Goal: Contribute content: Add original content to the website for others to see

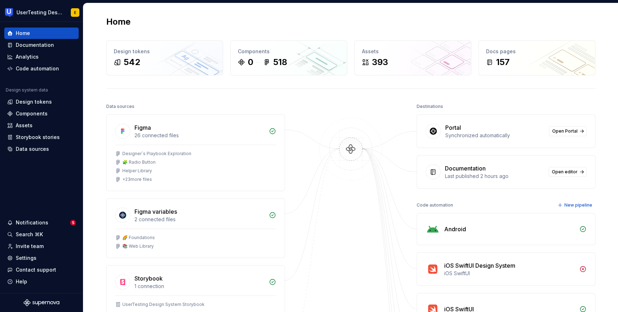
click at [45, 44] on div "Documentation" at bounding box center [35, 44] width 38 height 7
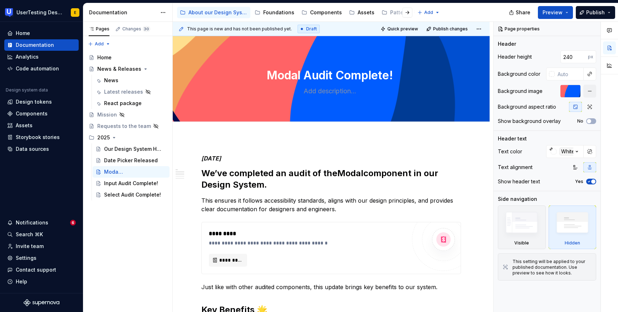
type textarea "*"
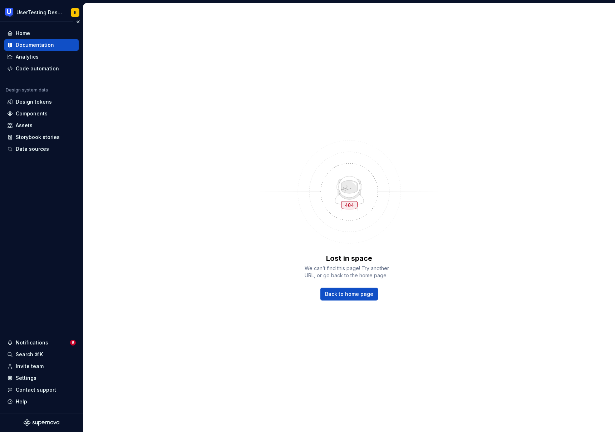
click at [31, 44] on div "Documentation" at bounding box center [35, 44] width 38 height 7
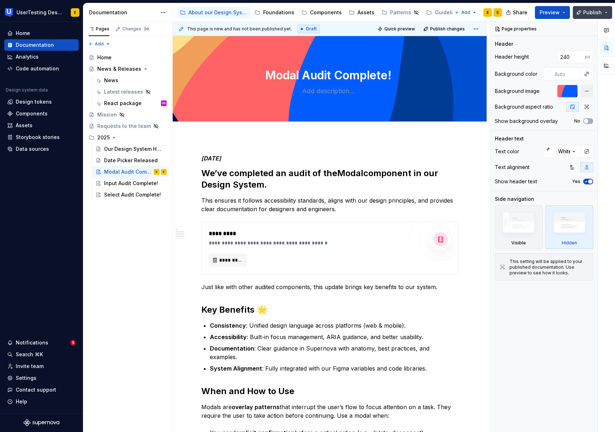
click at [607, 15] on button "Publish" at bounding box center [592, 12] width 39 height 13
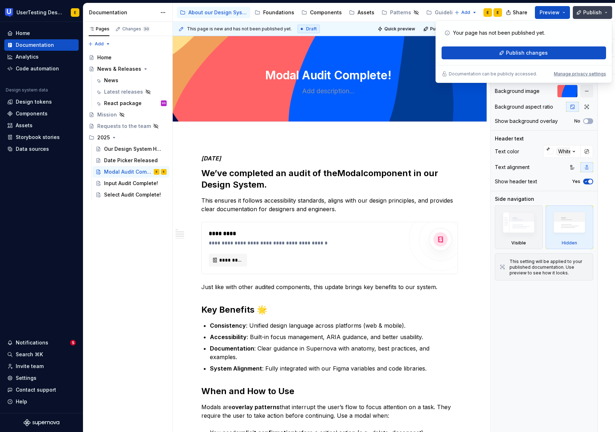
click at [607, 15] on button "Publish" at bounding box center [592, 12] width 39 height 13
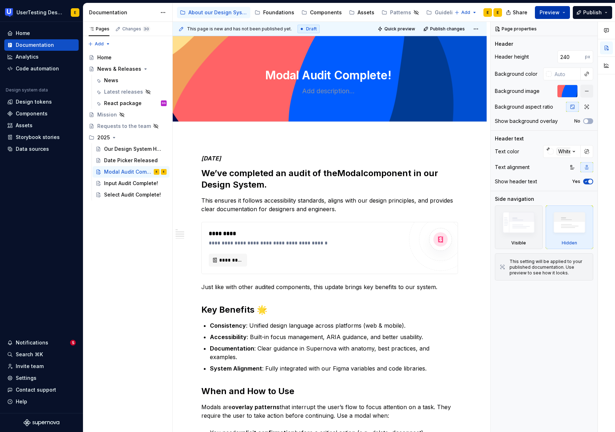
click at [562, 12] on button "Preview" at bounding box center [552, 12] width 35 height 13
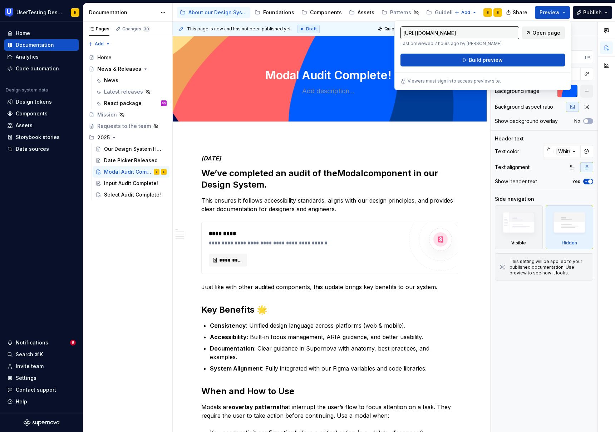
click at [552, 34] on span "Open page" at bounding box center [546, 32] width 28 height 7
type textarea "*"
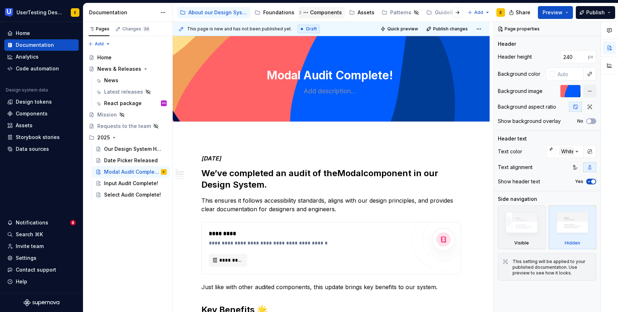
click at [330, 11] on div "Components" at bounding box center [326, 12] width 32 height 7
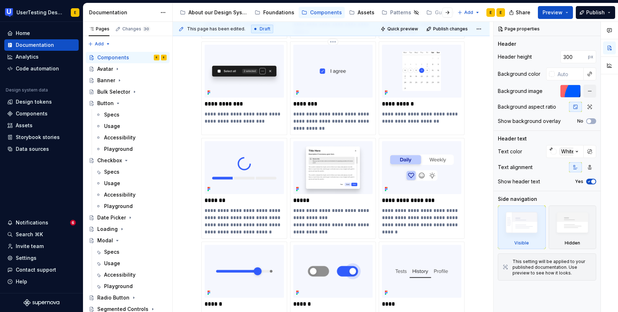
scroll to position [298, 0]
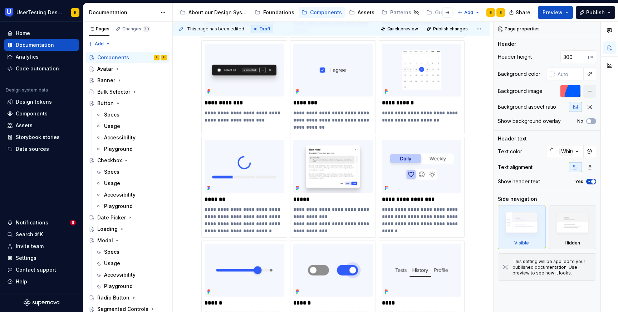
type textarea "*"
